Goal: Check status: Check status

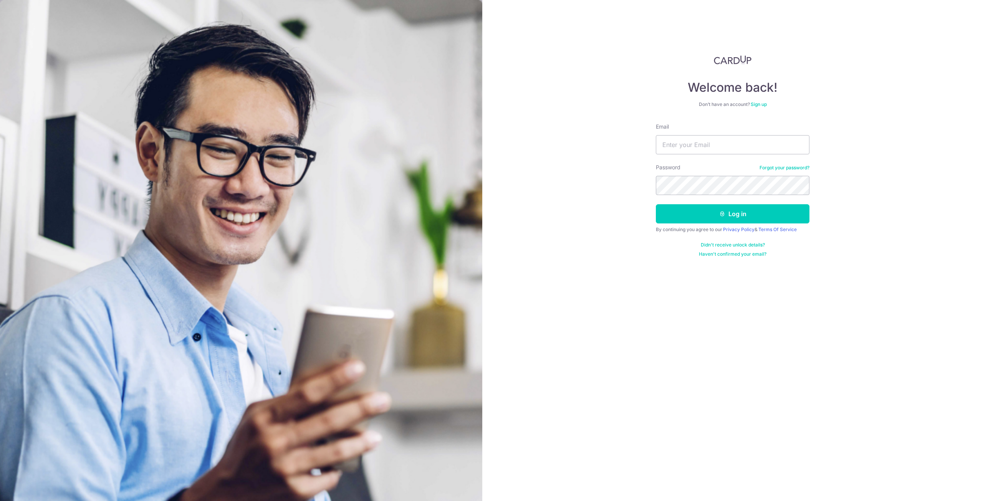
click at [680, 145] on input "Email" at bounding box center [733, 144] width 154 height 19
type input "[EMAIL_ADDRESS][DOMAIN_NAME]"
click at [700, 221] on button "Log in" at bounding box center [733, 213] width 154 height 19
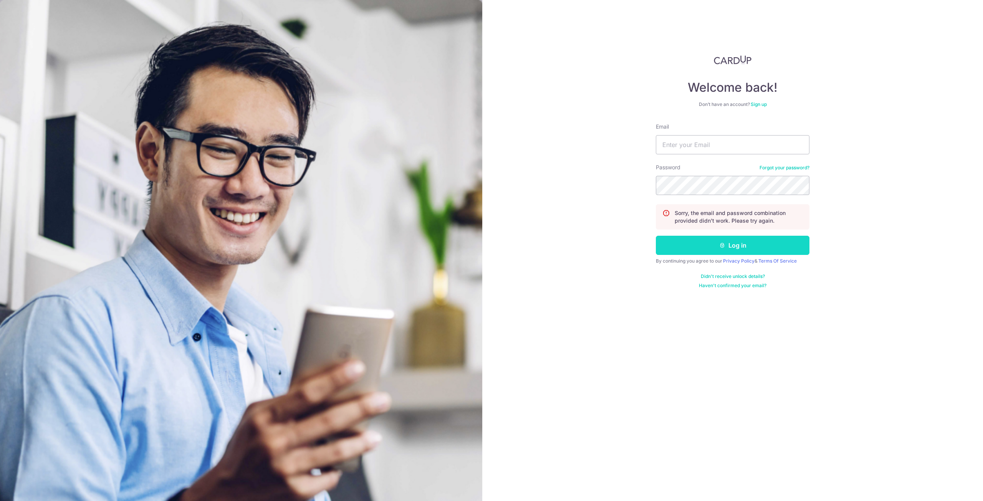
click at [727, 245] on button "Log in" at bounding box center [733, 245] width 154 height 19
click at [719, 149] on input "Email" at bounding box center [733, 144] width 154 height 19
type input "[EMAIL_ADDRESS][DOMAIN_NAME]"
click at [712, 248] on button "Log in" at bounding box center [733, 245] width 154 height 19
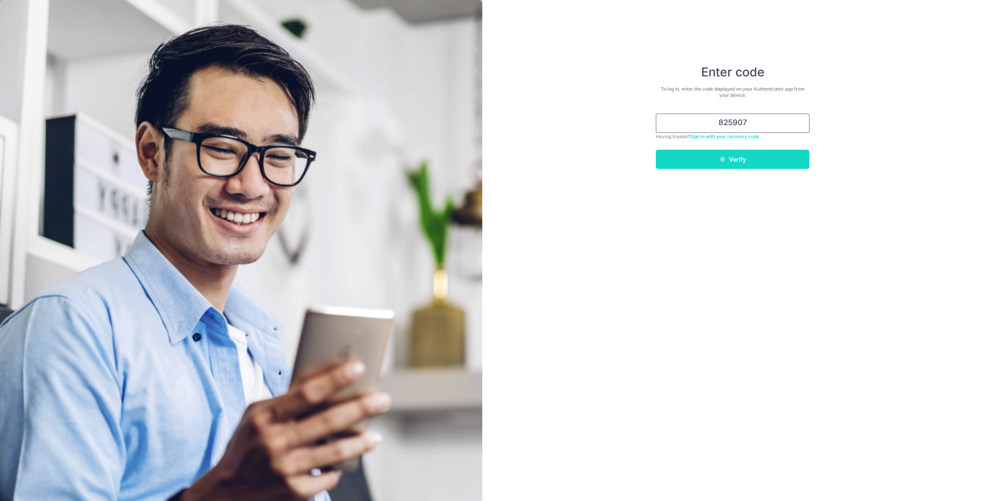
type input "825907"
click at [751, 153] on button "Verify" at bounding box center [733, 159] width 154 height 19
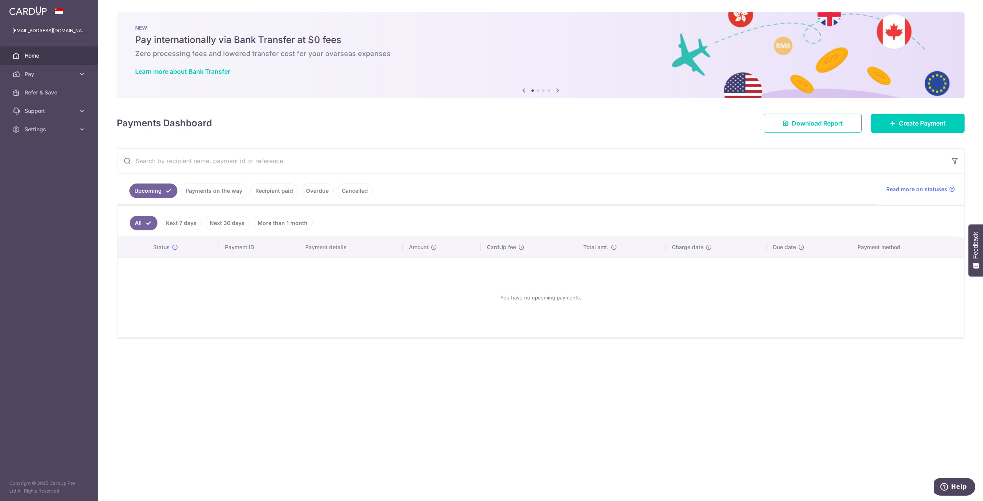
click at [216, 194] on link "Payments on the way" at bounding box center [214, 191] width 67 height 15
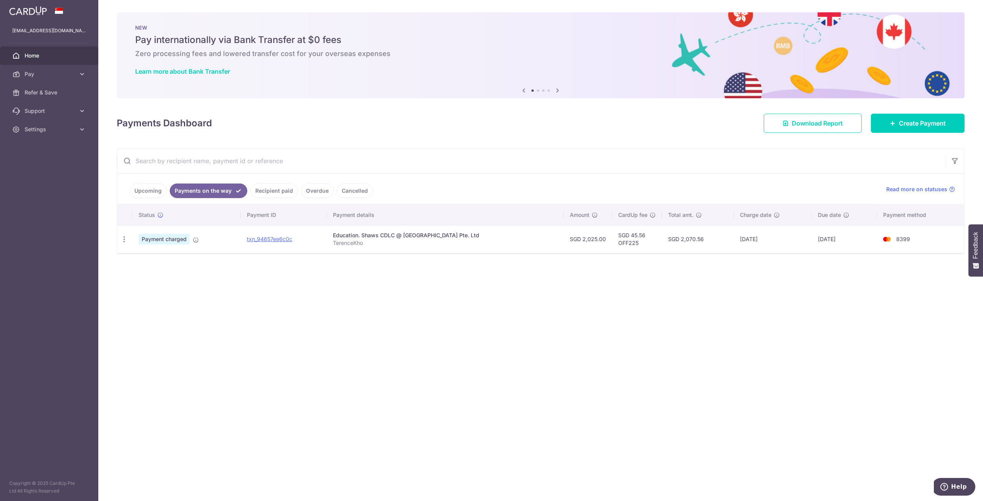
click at [804, 240] on td "[DATE]" at bounding box center [773, 239] width 78 height 28
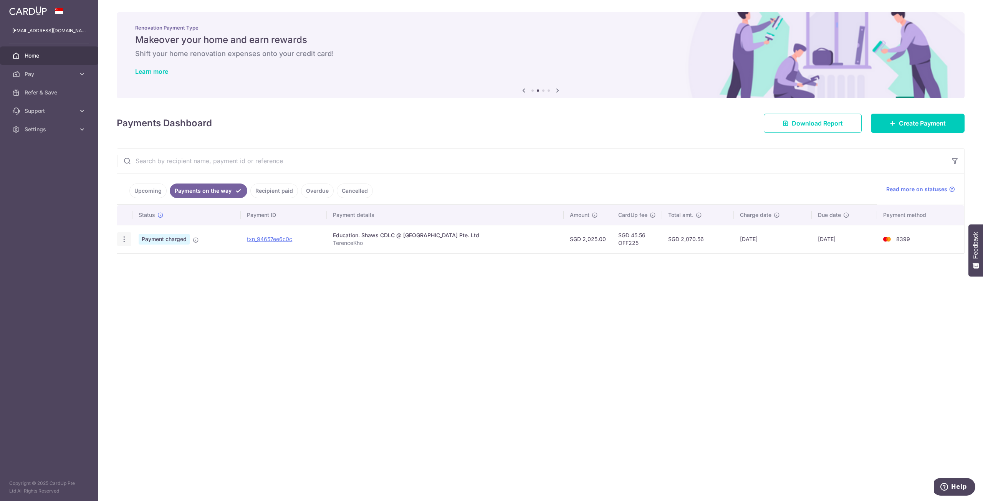
click at [126, 238] on icon "button" at bounding box center [124, 239] width 8 height 8
click at [243, 274] on div "Status Payment ID Payment details Amount CardUp fee Total amt. Charge date Due …" at bounding box center [540, 243] width 847 height 77
click at [275, 192] on link "Recipient paid" at bounding box center [274, 191] width 48 height 15
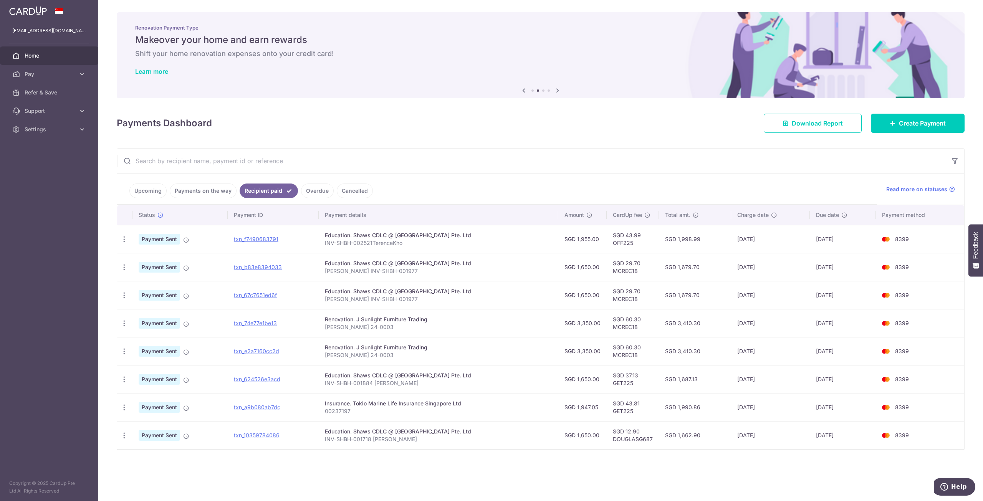
click at [301, 190] on link "Overdue" at bounding box center [317, 191] width 33 height 15
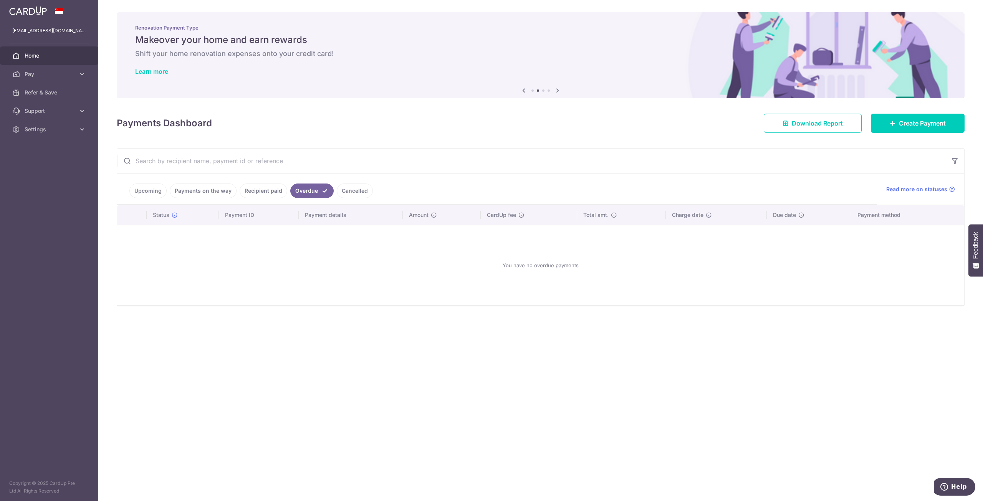
click at [344, 191] on link "Cancelled" at bounding box center [355, 191] width 36 height 15
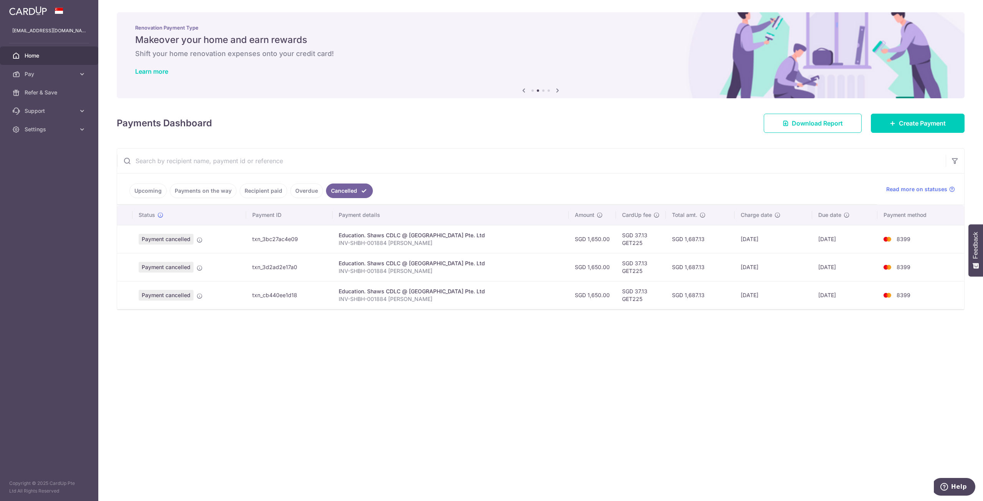
click at [294, 196] on link "Overdue" at bounding box center [306, 191] width 33 height 15
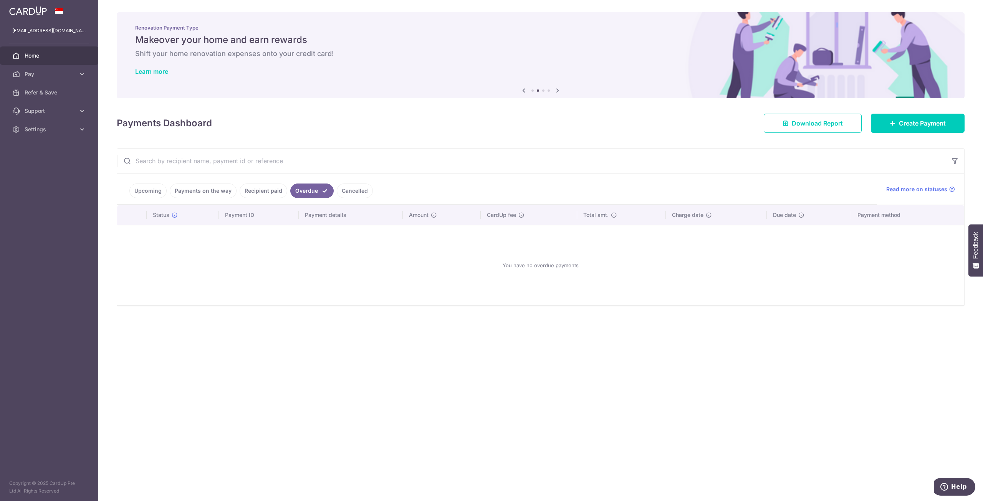
click at [269, 196] on link "Recipient paid" at bounding box center [264, 191] width 48 height 15
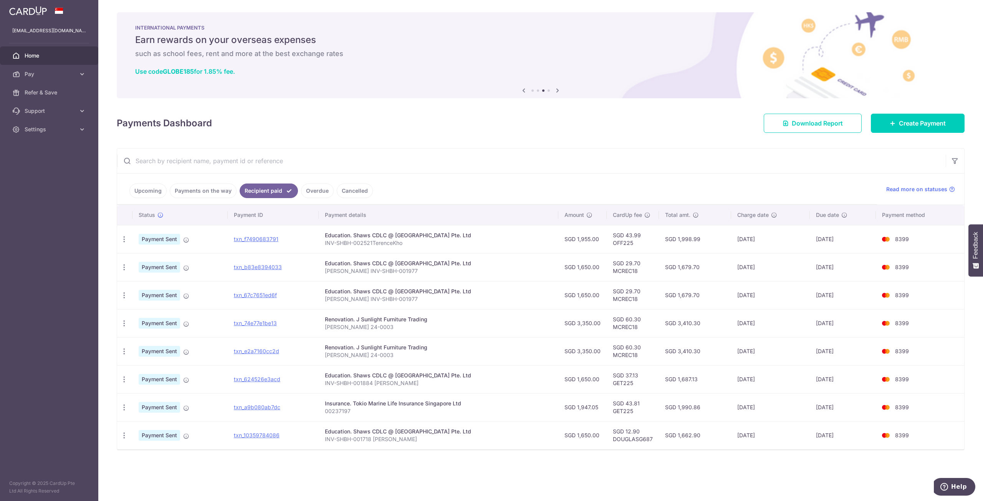
click at [221, 192] on link "Payments on the way" at bounding box center [203, 191] width 67 height 15
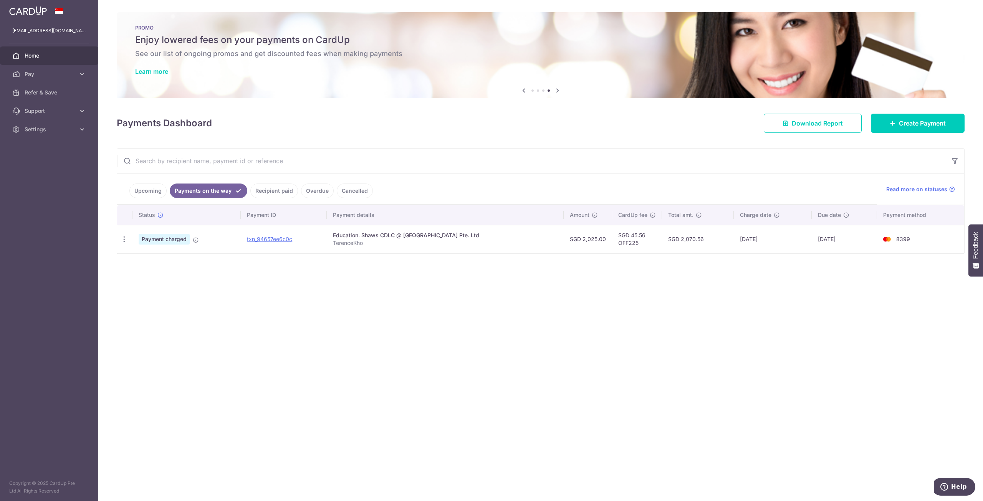
click at [159, 189] on link "Upcoming" at bounding box center [147, 191] width 37 height 15
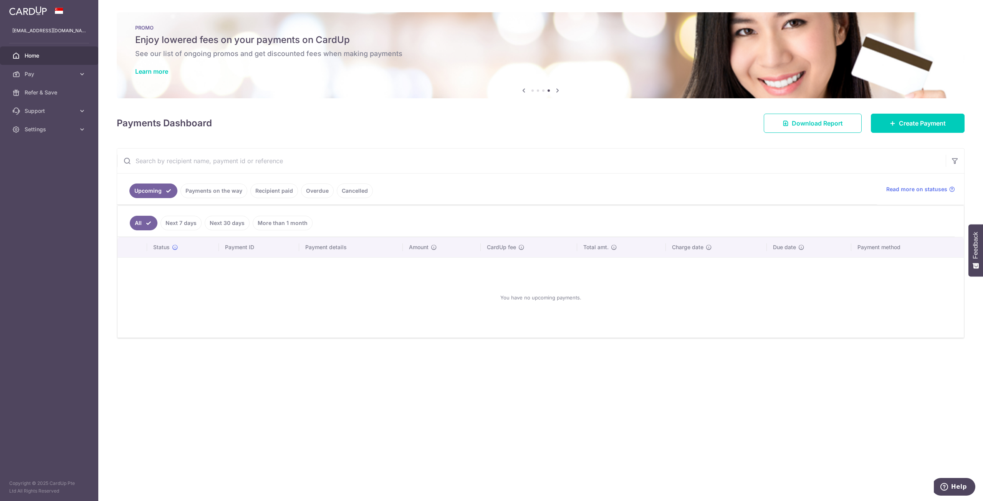
click at [185, 194] on link "Payments on the way" at bounding box center [214, 191] width 67 height 15
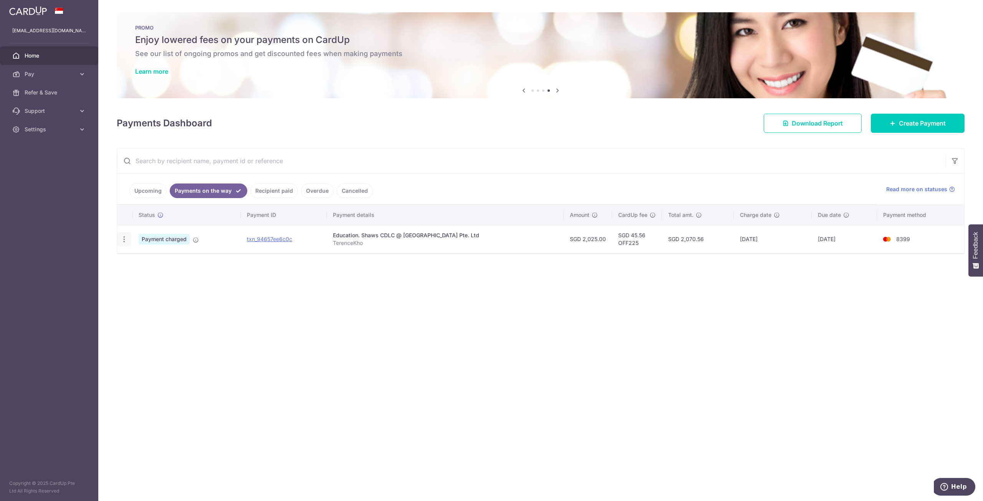
click at [122, 240] on icon "button" at bounding box center [124, 239] width 8 height 8
click at [370, 298] on div "× Pause Schedule Pause all future payments in this series Pause just this one p…" at bounding box center [540, 250] width 885 height 501
click at [287, 194] on link "Recipient paid" at bounding box center [274, 191] width 48 height 15
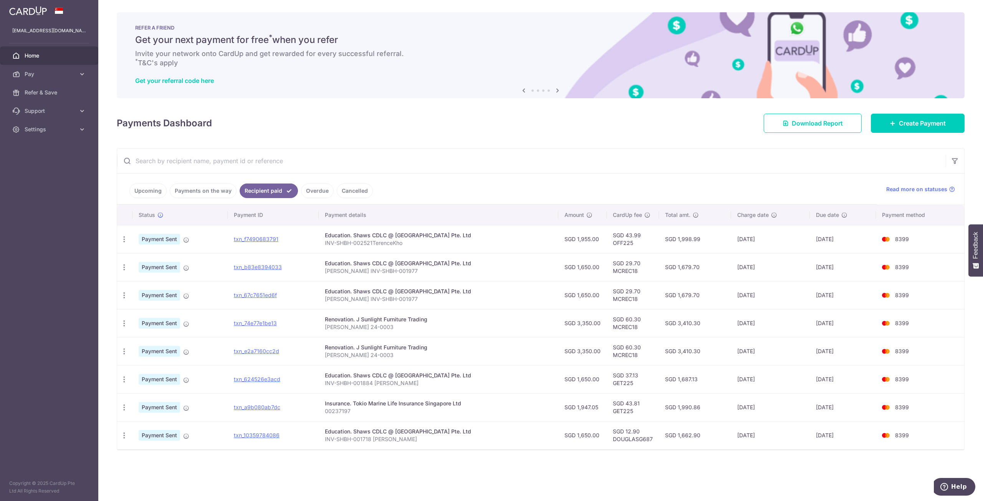
click at [316, 191] on link "Overdue" at bounding box center [317, 191] width 33 height 15
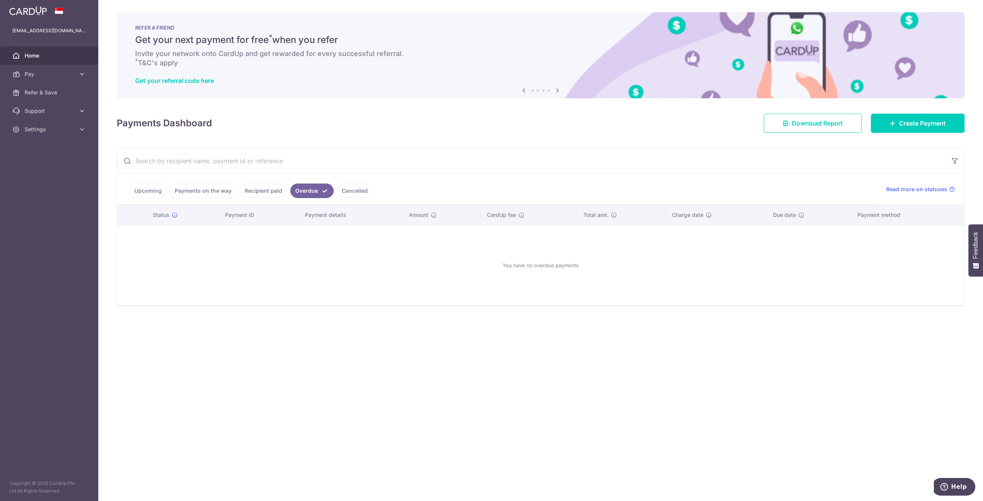
click at [341, 190] on link "Cancelled" at bounding box center [355, 191] width 36 height 15
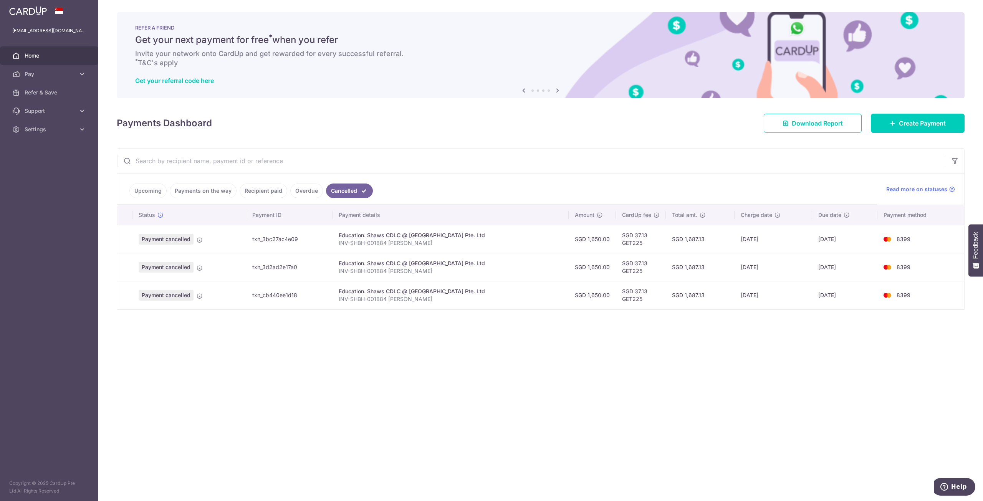
click at [287, 195] on li "Overdue" at bounding box center [305, 191] width 36 height 15
click at [296, 194] on link "Overdue" at bounding box center [306, 191] width 33 height 15
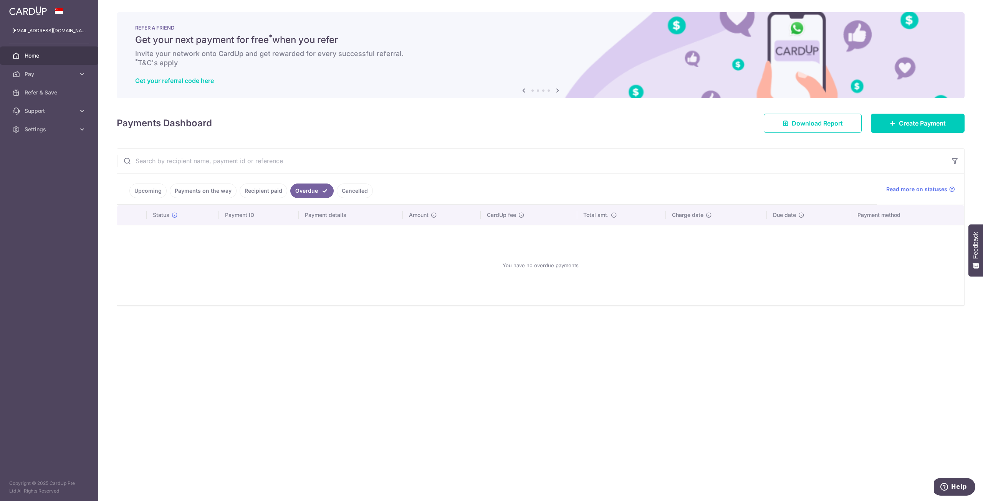
click at [262, 194] on link "Recipient paid" at bounding box center [264, 191] width 48 height 15
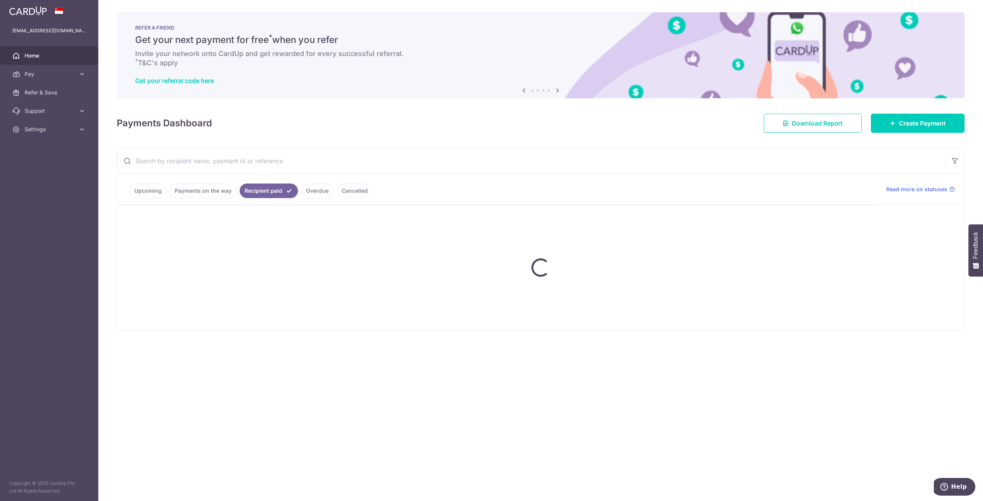
click at [213, 191] on ul "Upcoming Payments on the way Recipient paid Overdue Cancelled" at bounding box center [497, 189] width 760 height 31
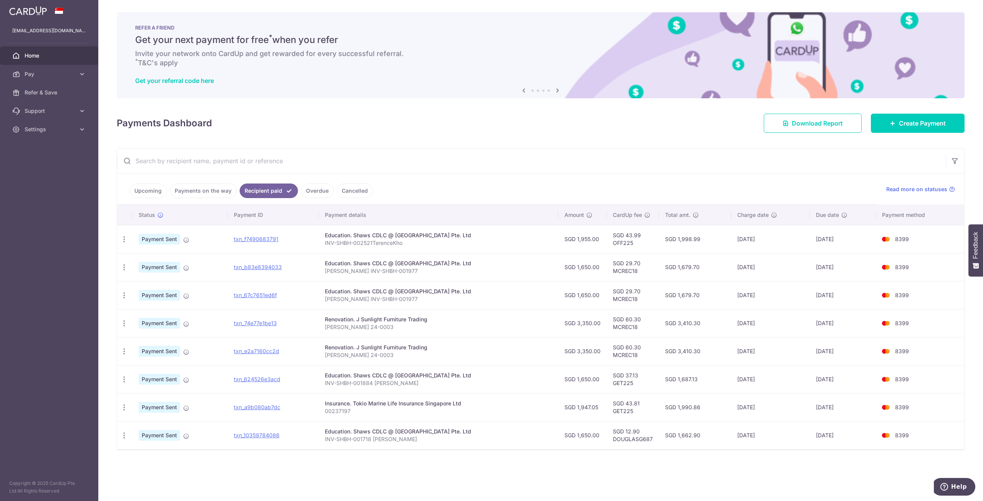
click at [191, 190] on link "Payments on the way" at bounding box center [203, 191] width 67 height 15
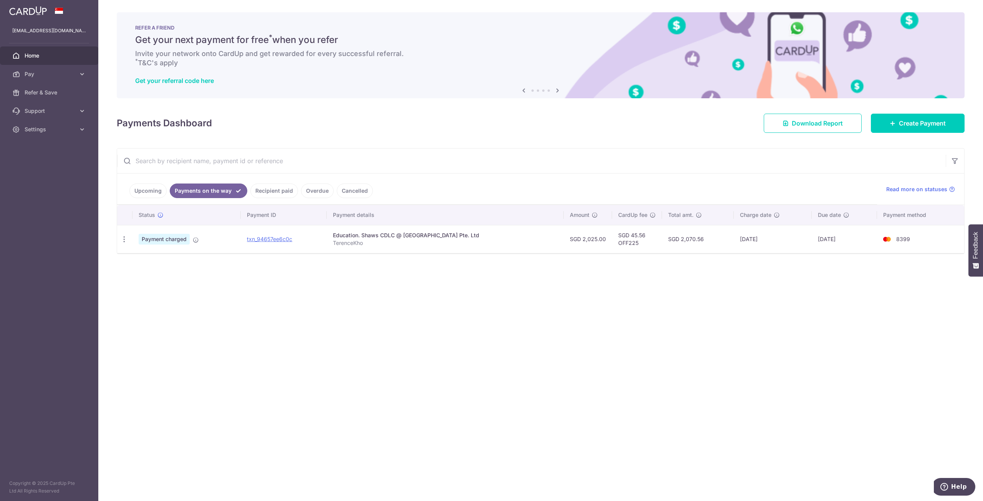
click at [151, 189] on link "Upcoming" at bounding box center [147, 191] width 37 height 15
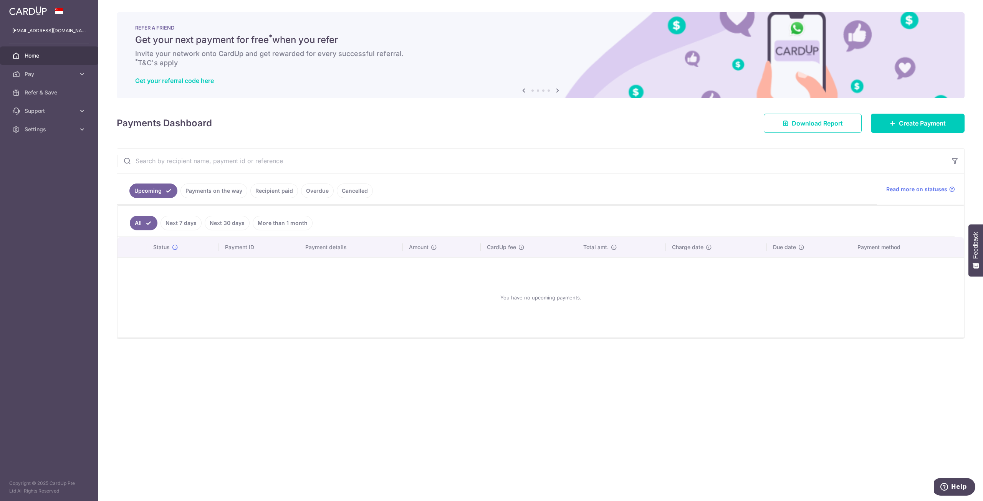
click at [194, 194] on link "Payments on the way" at bounding box center [214, 191] width 67 height 15
